Goal: Task Accomplishment & Management: Manage account settings

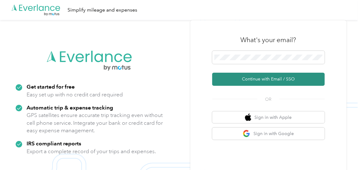
click at [265, 77] on button "Continue with Email / SSO" at bounding box center [268, 79] width 112 height 13
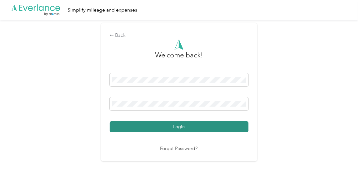
click at [211, 127] on button "Login" at bounding box center [179, 126] width 139 height 11
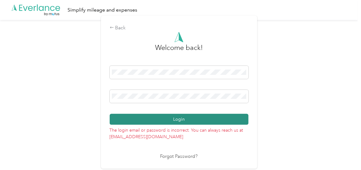
click at [185, 123] on button "Login" at bounding box center [179, 119] width 139 height 11
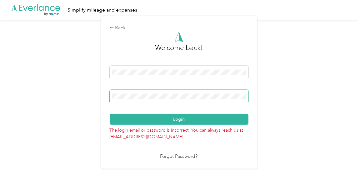
click at [169, 100] on span at bounding box center [179, 96] width 139 height 13
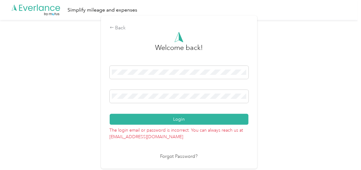
click at [176, 155] on link "Forgot Password?" at bounding box center [178, 156] width 37 height 7
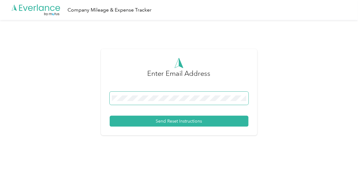
click at [201, 102] on span at bounding box center [179, 98] width 139 height 13
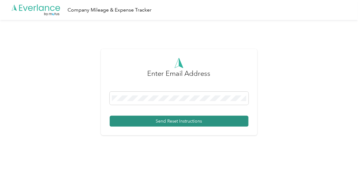
click at [190, 120] on button "Send Reset Instructions" at bounding box center [179, 121] width 139 height 11
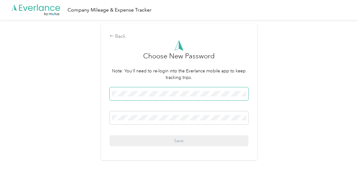
click at [222, 97] on span at bounding box center [179, 93] width 139 height 13
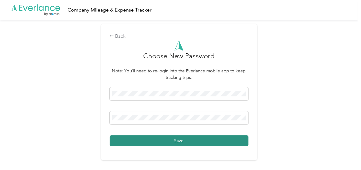
click at [204, 142] on button "Save" at bounding box center [179, 140] width 139 height 11
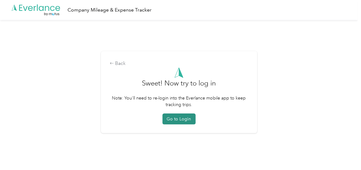
click at [186, 121] on button "Go to Login" at bounding box center [178, 119] width 33 height 11
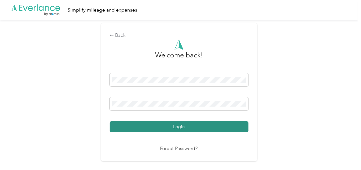
click at [181, 131] on button "Login" at bounding box center [179, 126] width 139 height 11
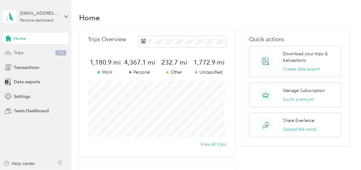
click at [30, 53] on div "Trips 234" at bounding box center [36, 52] width 66 height 11
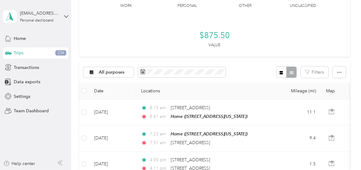
scroll to position [52, 0]
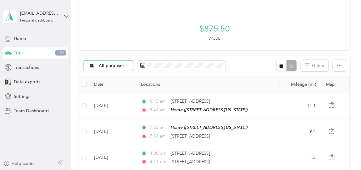
click at [129, 65] on div "All purposes" at bounding box center [108, 66] width 51 height 11
click at [115, 88] on span "Unclassified" at bounding box center [114, 87] width 30 height 7
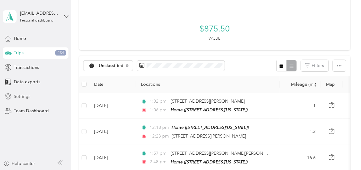
click at [25, 95] on span "Settings" at bounding box center [22, 96] width 17 height 7
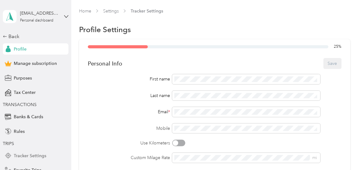
click at [29, 157] on span "Tracker Settings" at bounding box center [30, 156] width 32 height 7
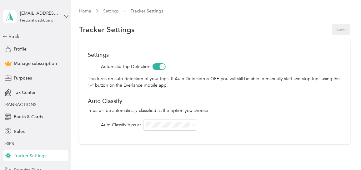
click at [40, 168] on div "Favorite Trips" at bounding box center [36, 170] width 66 height 11
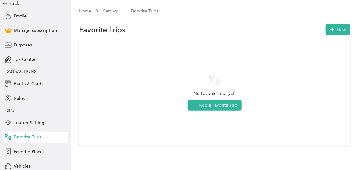
scroll to position [34, 0]
click at [22, 99] on span "Rules" at bounding box center [19, 98] width 11 height 7
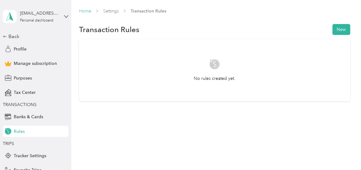
click at [84, 12] on link "Home" at bounding box center [85, 10] width 12 height 5
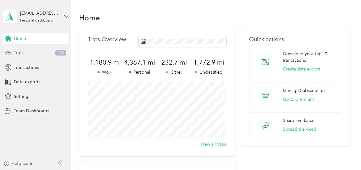
click at [32, 55] on div "Trips 234" at bounding box center [36, 52] width 66 height 11
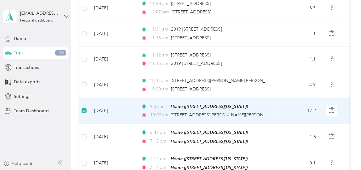
scroll to position [252, 0]
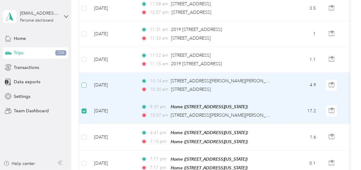
click at [83, 86] on label at bounding box center [83, 85] width 5 height 7
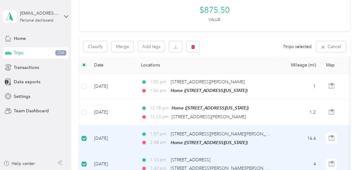
scroll to position [66, 0]
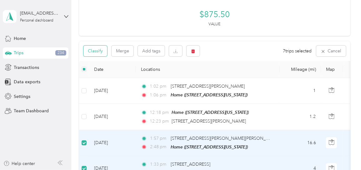
click at [96, 52] on button "Classify" at bounding box center [95, 51] width 24 height 11
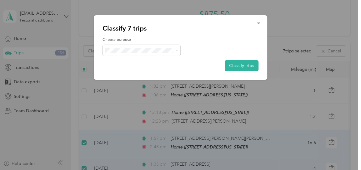
click at [133, 64] on span "Work" at bounding box center [147, 61] width 58 height 7
click at [237, 65] on button "Classify trips" at bounding box center [241, 65] width 34 height 11
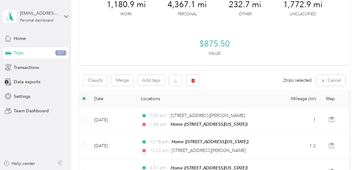
scroll to position [0, 0]
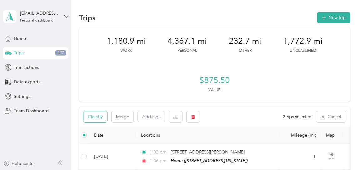
click at [95, 117] on button "Classify" at bounding box center [95, 116] width 24 height 11
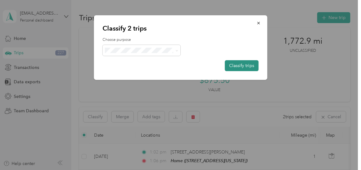
click at [243, 63] on button "Classify trips" at bounding box center [241, 65] width 34 height 11
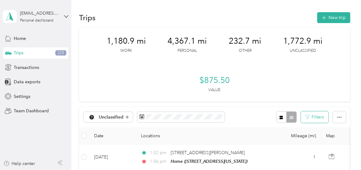
click at [311, 116] on button "Filters" at bounding box center [314, 117] width 27 height 12
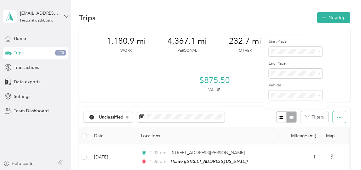
click at [337, 119] on icon "button" at bounding box center [339, 117] width 4 height 4
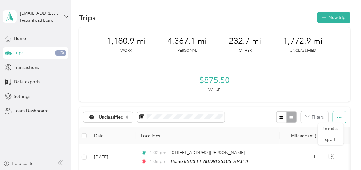
click at [337, 119] on icon "button" at bounding box center [339, 117] width 4 height 4
click at [309, 116] on button "Filters" at bounding box center [314, 117] width 27 height 12
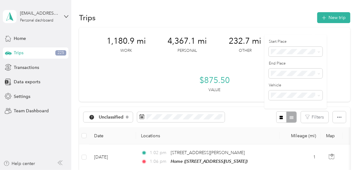
click at [335, 42] on div "1,180.9 mi Work 4,367.1 mi Personal 232.7 mi Other 1,772.9 mi Unclassified $875…" at bounding box center [214, 64] width 271 height 74
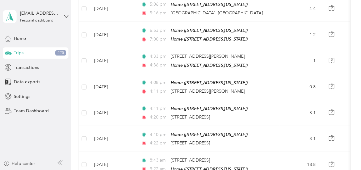
scroll to position [450, 0]
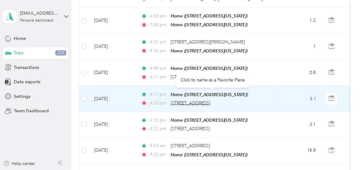
click at [210, 100] on span "823 129th Infantry Dr, Joliet, IL 60435, USA" at bounding box center [190, 102] width 40 height 5
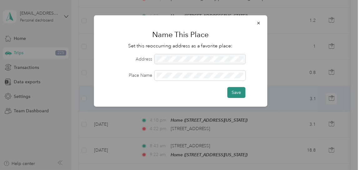
click at [234, 95] on button "Save" at bounding box center [236, 92] width 18 height 11
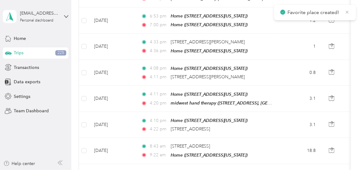
click at [347, 13] on icon at bounding box center [346, 12] width 5 height 6
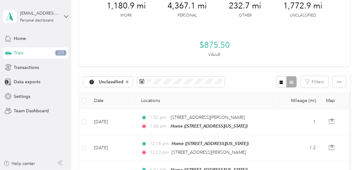
scroll to position [0, 0]
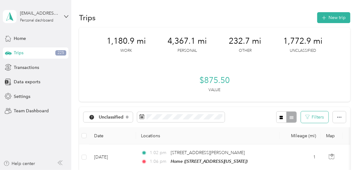
click at [316, 116] on button "Filters" at bounding box center [314, 117] width 27 height 12
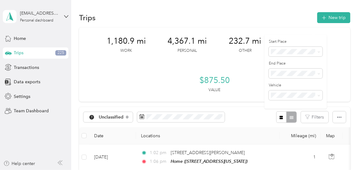
click at [297, 96] on div "midwest hand therapy" at bounding box center [295, 95] width 45 height 7
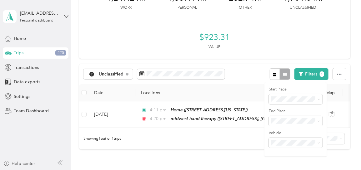
scroll to position [42, 0]
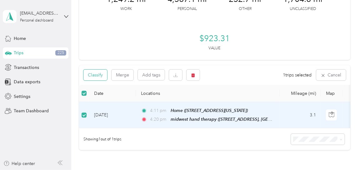
click at [96, 75] on button "Classify" at bounding box center [95, 75] width 24 height 11
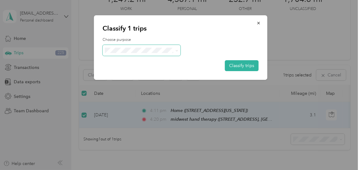
click at [175, 50] on span at bounding box center [175, 50] width 5 height 7
click at [176, 50] on icon at bounding box center [176, 50] width 3 height 3
click at [130, 116] on span "Medical" at bounding box center [147, 115] width 58 height 7
click at [238, 67] on button "Classify trips" at bounding box center [241, 65] width 34 height 11
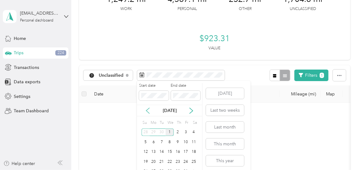
click at [147, 111] on icon at bounding box center [147, 111] width 3 height 6
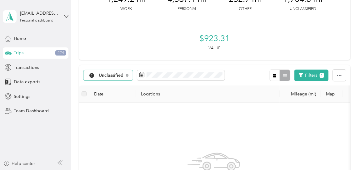
click at [117, 78] on div "Unclassified" at bounding box center [108, 75] width 50 height 11
click at [114, 96] on span "Unclassified" at bounding box center [112, 97] width 26 height 7
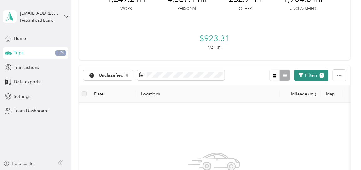
click at [310, 74] on button "Filters 1" at bounding box center [311, 76] width 34 height 12
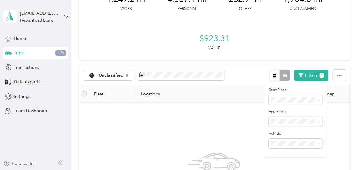
click at [289, 59] on span "Anywhere" at bounding box center [283, 59] width 20 height 5
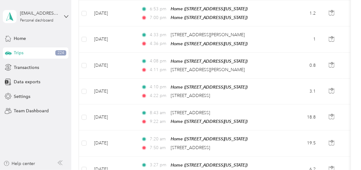
scroll to position [459, 0]
